Goal: Check status: Check status

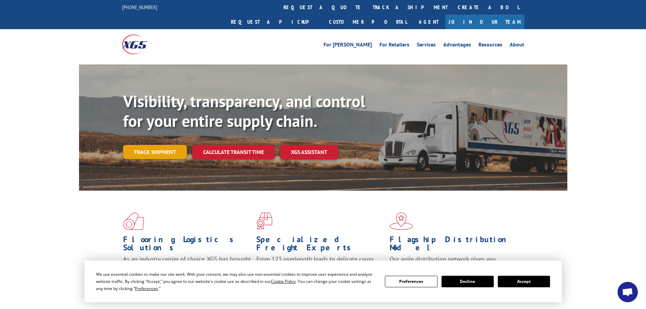
click at [146, 145] on link "Track shipment" at bounding box center [155, 152] width 64 height 14
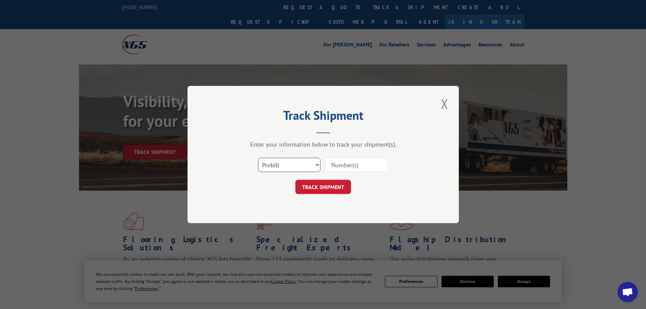
click at [280, 161] on select "Select category... Probill BOL PO" at bounding box center [289, 165] width 62 height 14
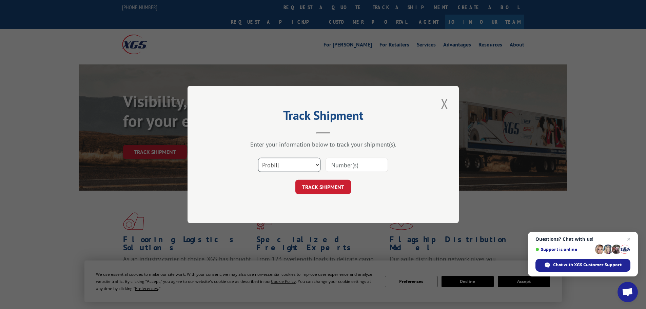
select select "bol"
click at [258, 158] on select "Select category... Probill BOL PO" at bounding box center [289, 165] width 62 height 14
click at [350, 163] on input at bounding box center [357, 165] width 62 height 14
type input "4869975"
click at [348, 184] on button "TRACK SHIPMENT" at bounding box center [323, 187] width 56 height 14
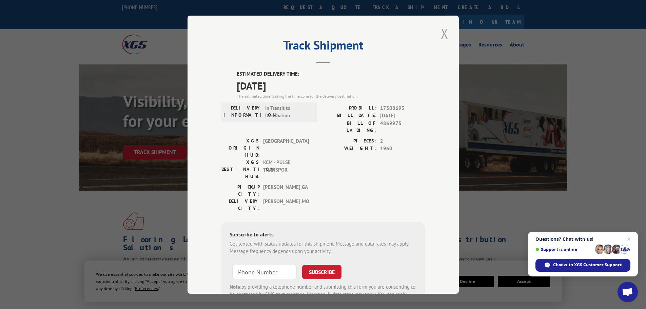
click at [443, 31] on button "Close modal" at bounding box center [445, 33] width 12 height 19
